Goal: Task Accomplishment & Management: Manage account settings

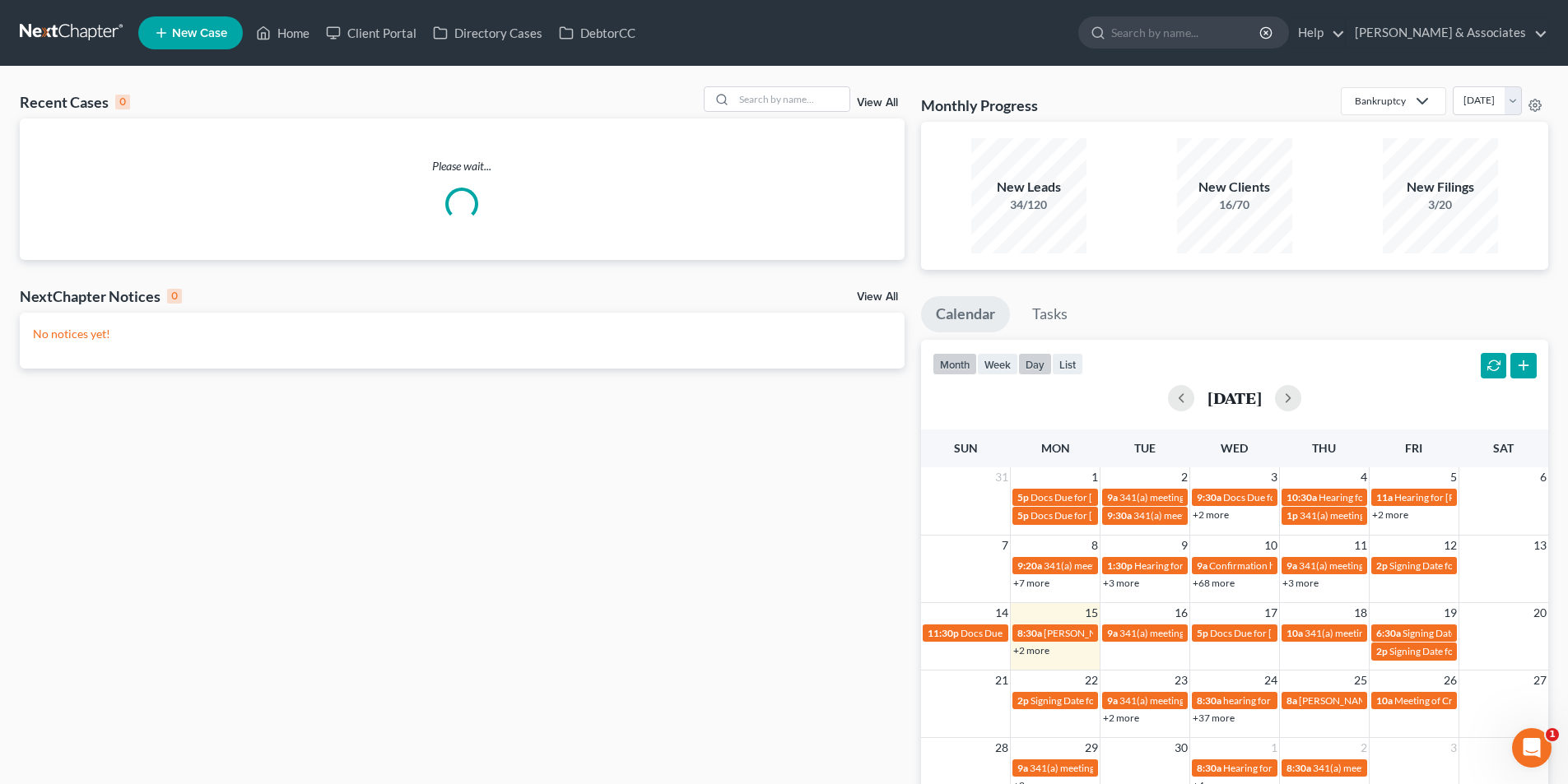
click at [1034, 367] on button "day" at bounding box center [1035, 364] width 34 height 22
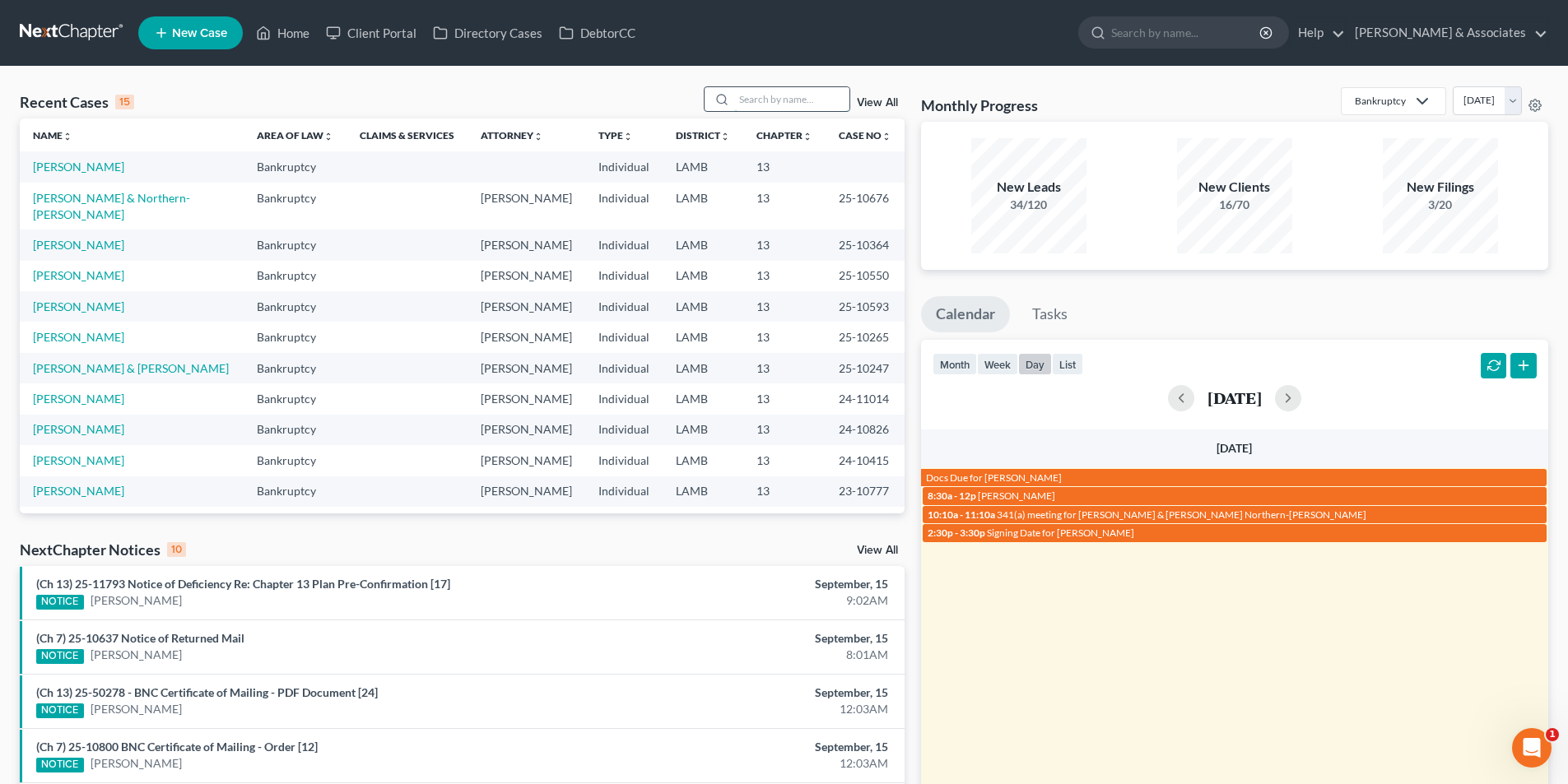
click at [804, 93] on input "search" at bounding box center [791, 99] width 115 height 24
type input "[PERSON_NAME]"
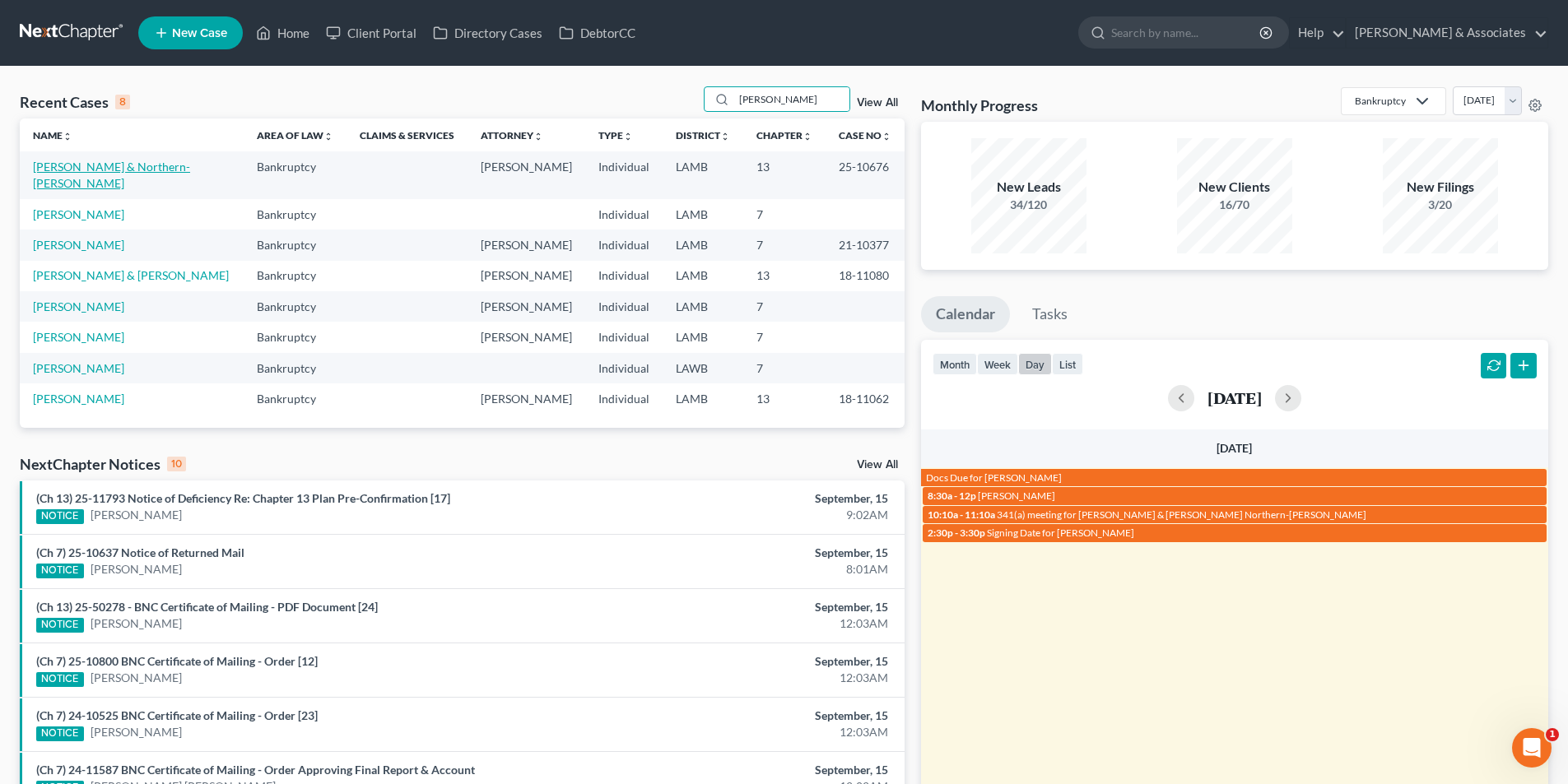
click at [90, 172] on link "[PERSON_NAME] & Northern-[PERSON_NAME]" at bounding box center [112, 175] width 158 height 30
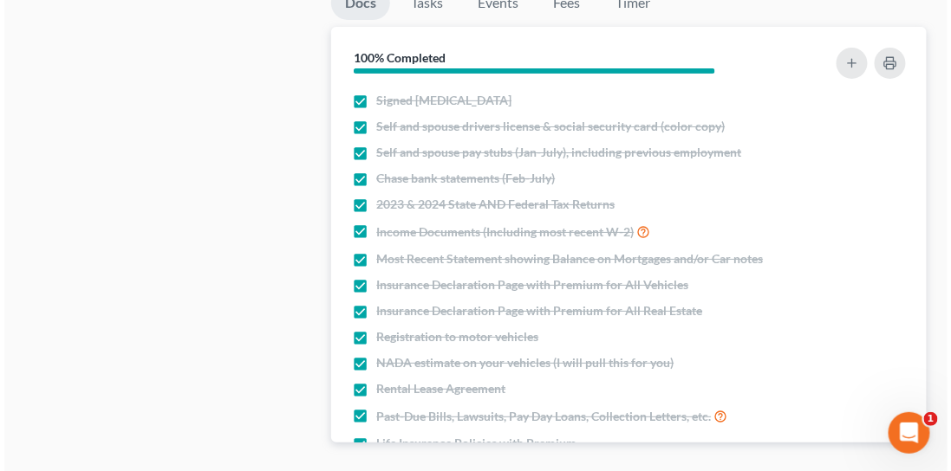
scroll to position [1584, 0]
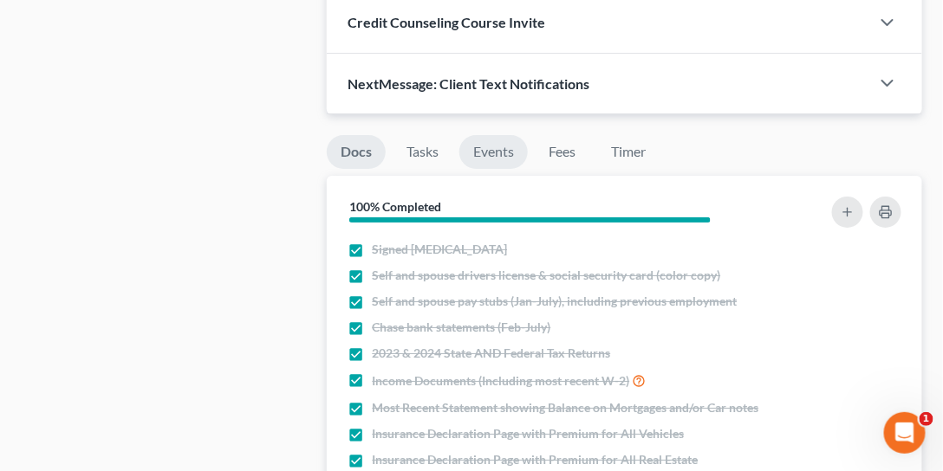
click at [479, 151] on link "Events" at bounding box center [493, 152] width 68 height 34
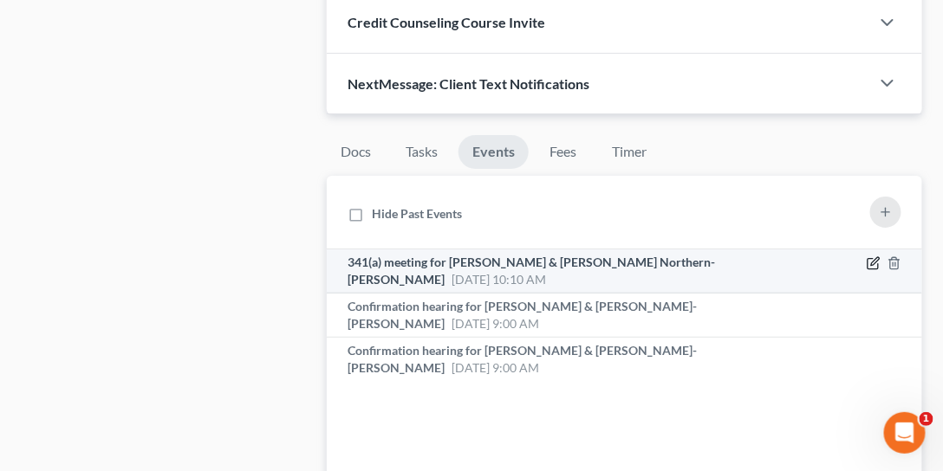
click at [874, 257] on icon "button" at bounding box center [874, 264] width 14 height 14
select select "Days"
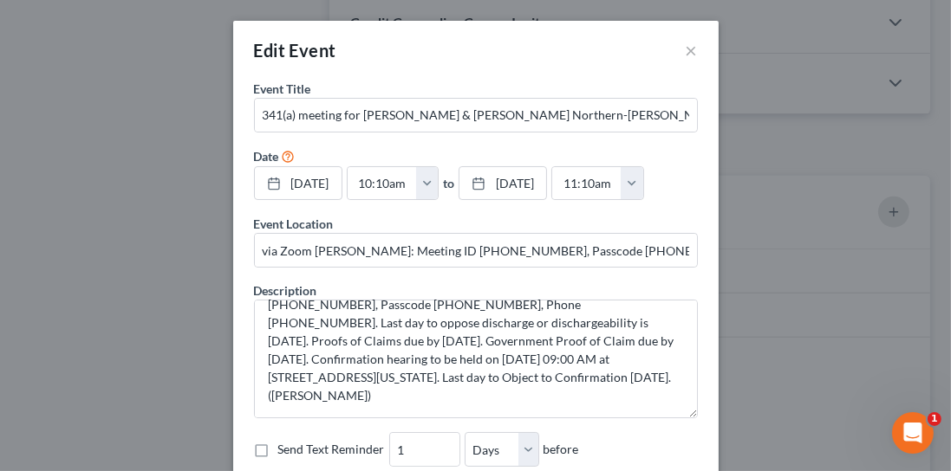
scroll to position [55, 0]
